Goal: Register for event/course

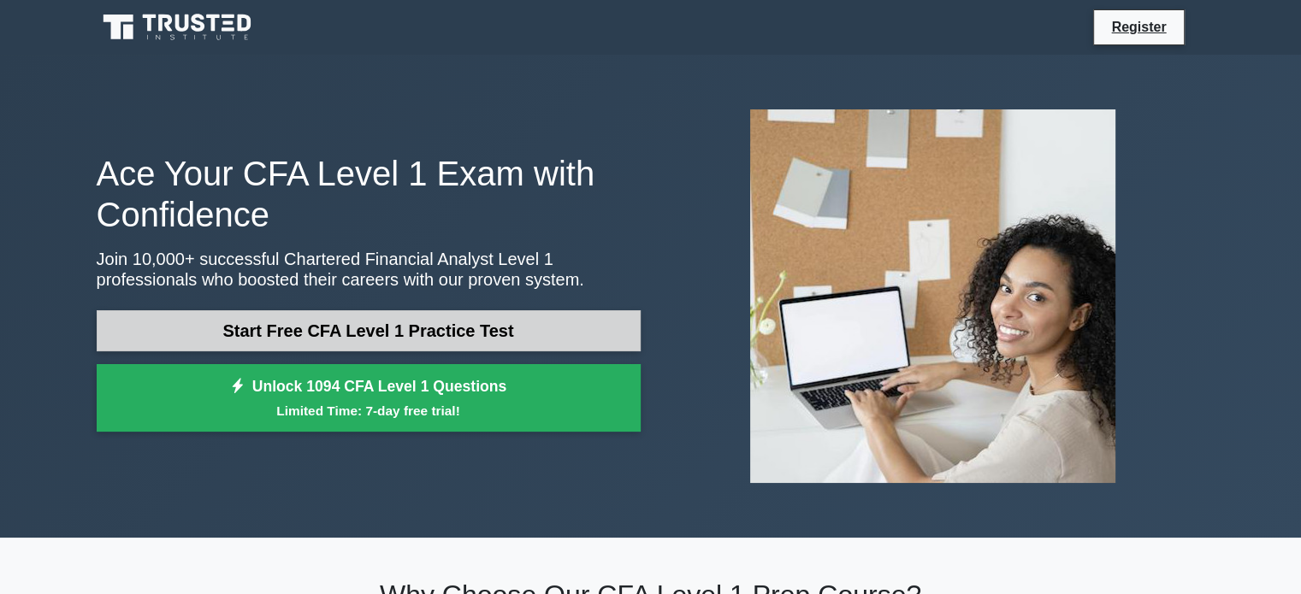
click at [383, 326] on link "Start Free CFA Level 1 Practice Test" at bounding box center [369, 331] width 544 height 41
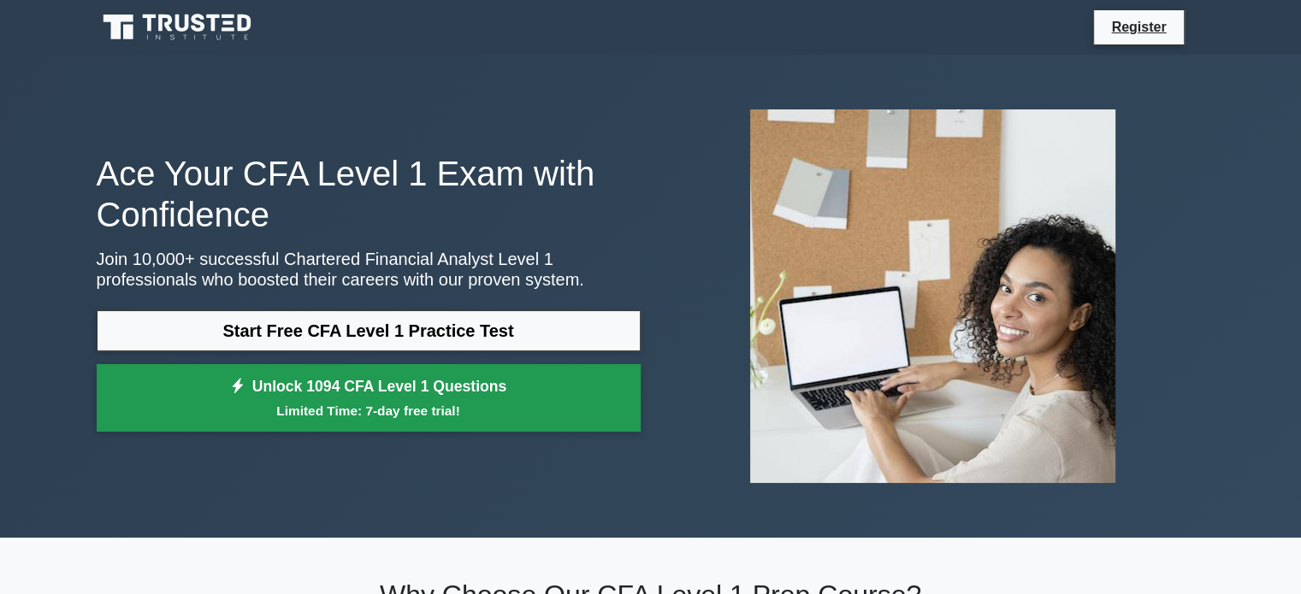
click at [364, 421] on link "Unlock 1094 CFA Level 1 Questions Limited Time: 7-day free trial!" at bounding box center [369, 398] width 544 height 68
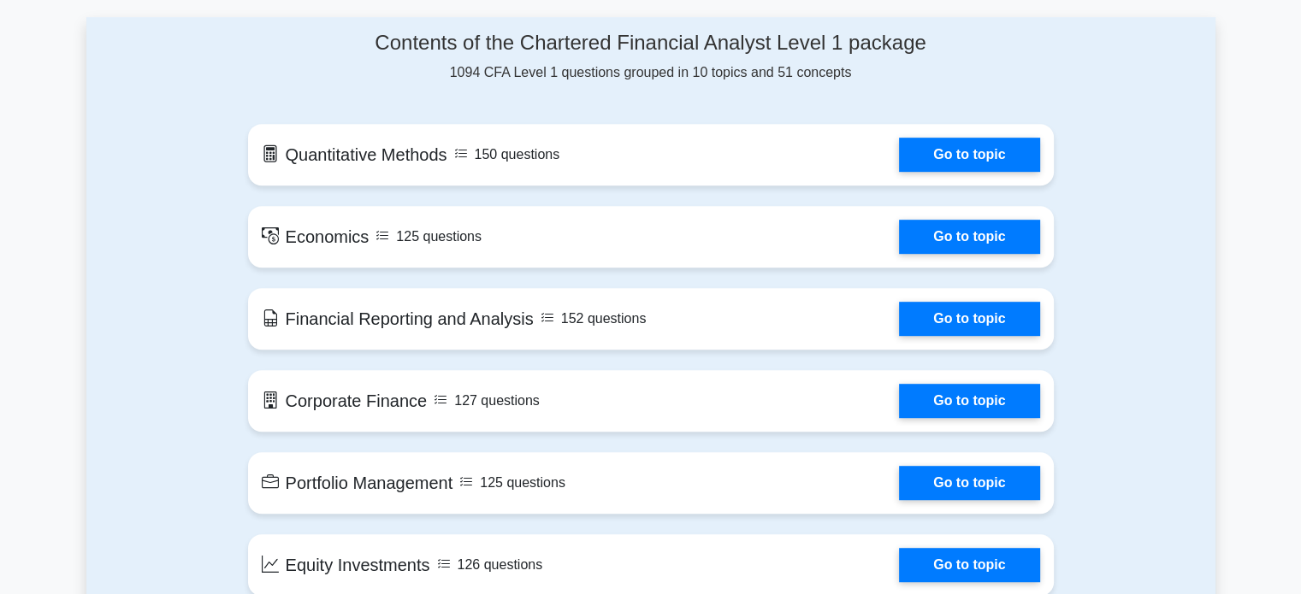
scroll to position [753, 0]
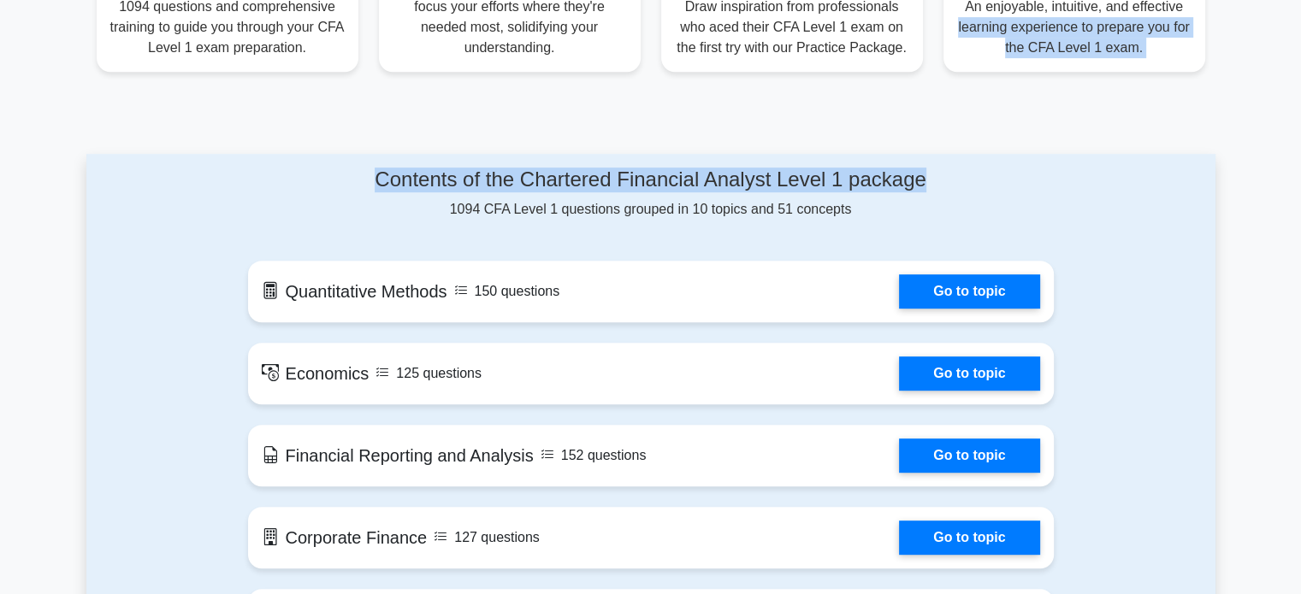
drag, startPoint x: 1211, startPoint y: 6, endPoint x: 1240, endPoint y: -8, distance: 32.1
drag, startPoint x: 1240, startPoint y: -8, endPoint x: 1160, endPoint y: 171, distance: 196.0
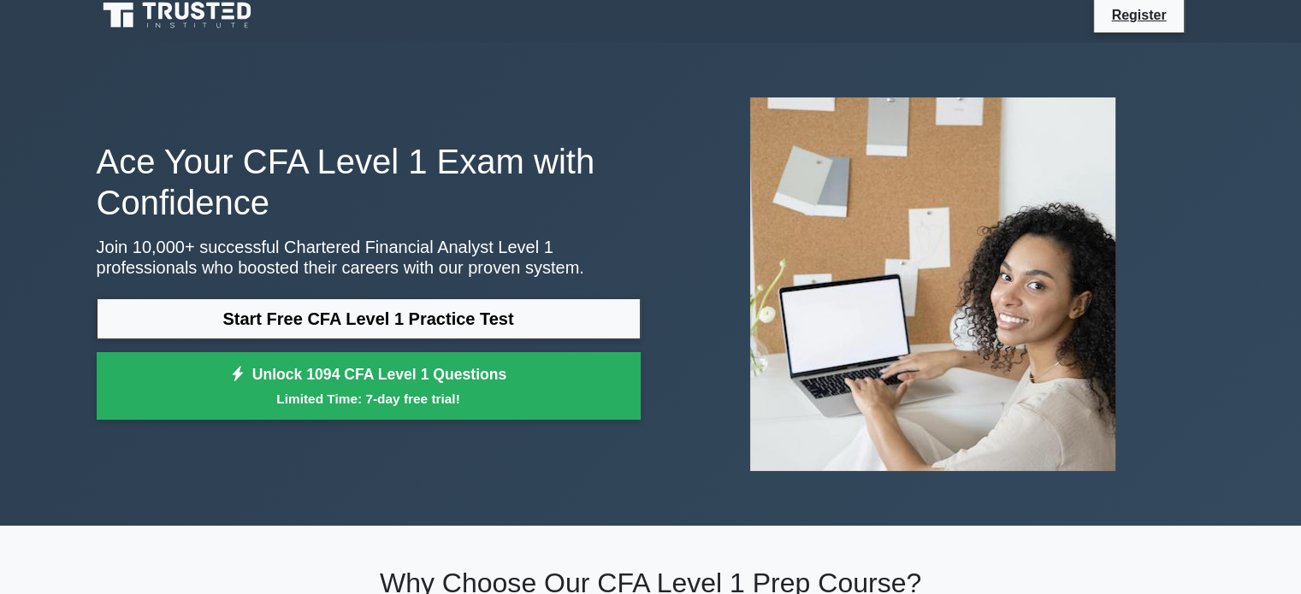
scroll to position [0, 0]
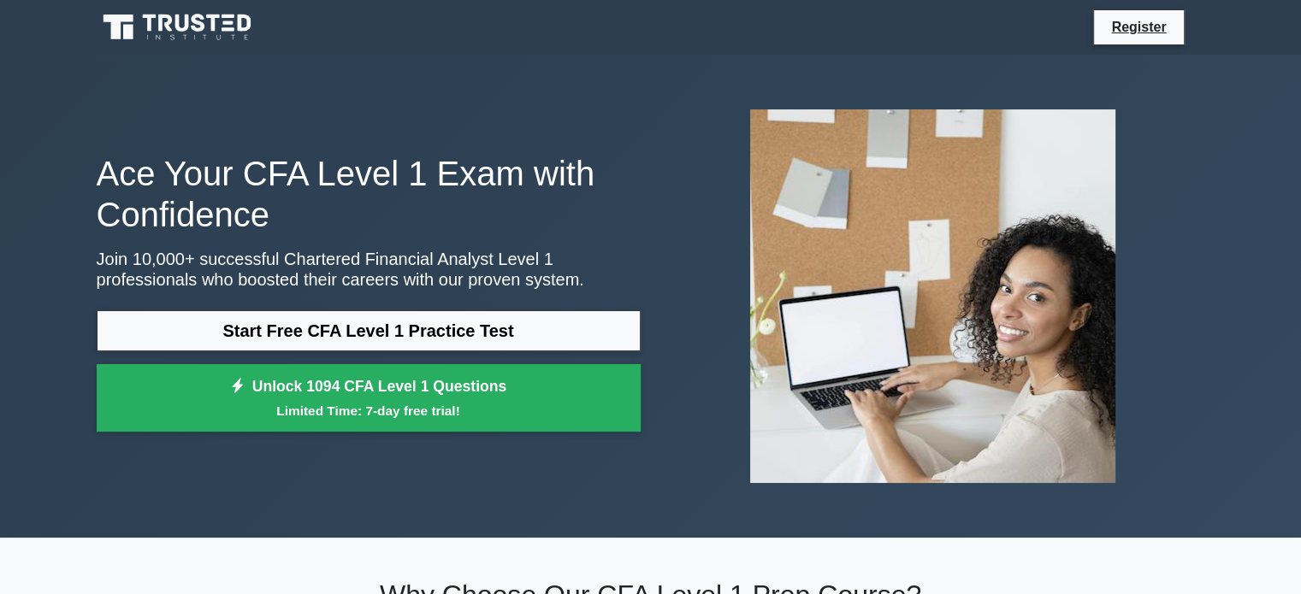
drag, startPoint x: 739, startPoint y: 3, endPoint x: 860, endPoint y: 105, distance: 157.8
click at [860, 105] on img at bounding box center [932, 296] width 393 height 401
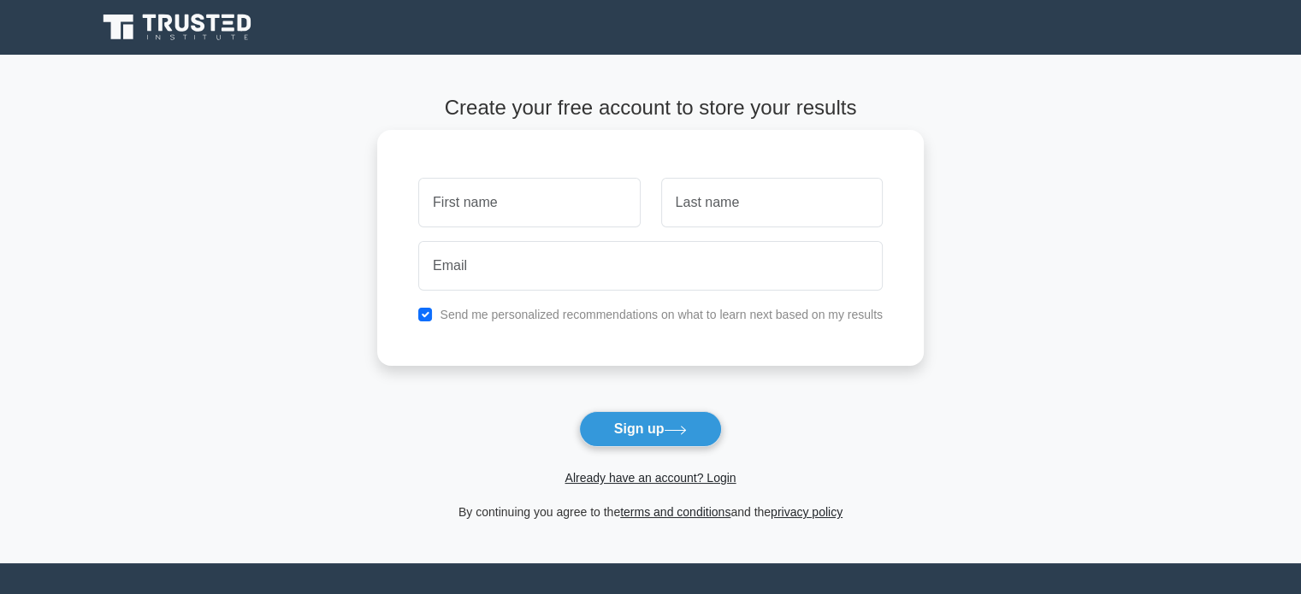
click at [515, 207] on input "text" at bounding box center [529, 203] width 222 height 50
type input "mansi"
click at [693, 214] on input "text" at bounding box center [772, 203] width 222 height 50
type input "sikchi"
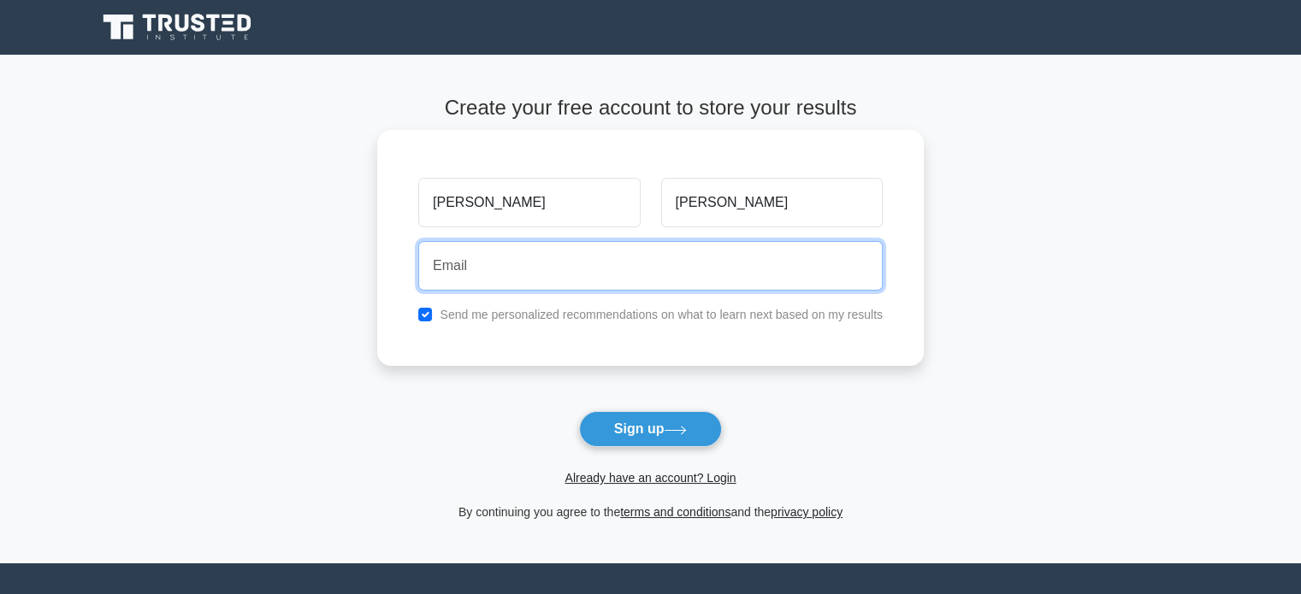
click at [682, 263] on input "email" at bounding box center [650, 266] width 464 height 50
type input "mansisikchi@gmail.com"
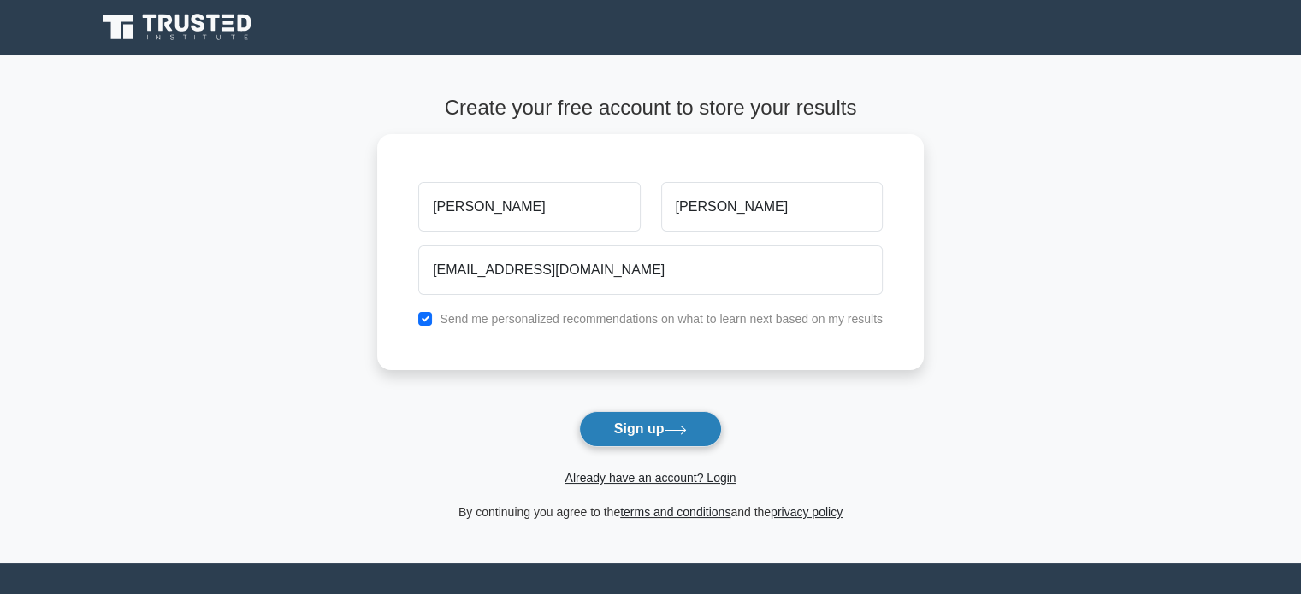
click at [609, 420] on button "Sign up" at bounding box center [651, 429] width 144 height 36
